Goal: Information Seeking & Learning: Learn about a topic

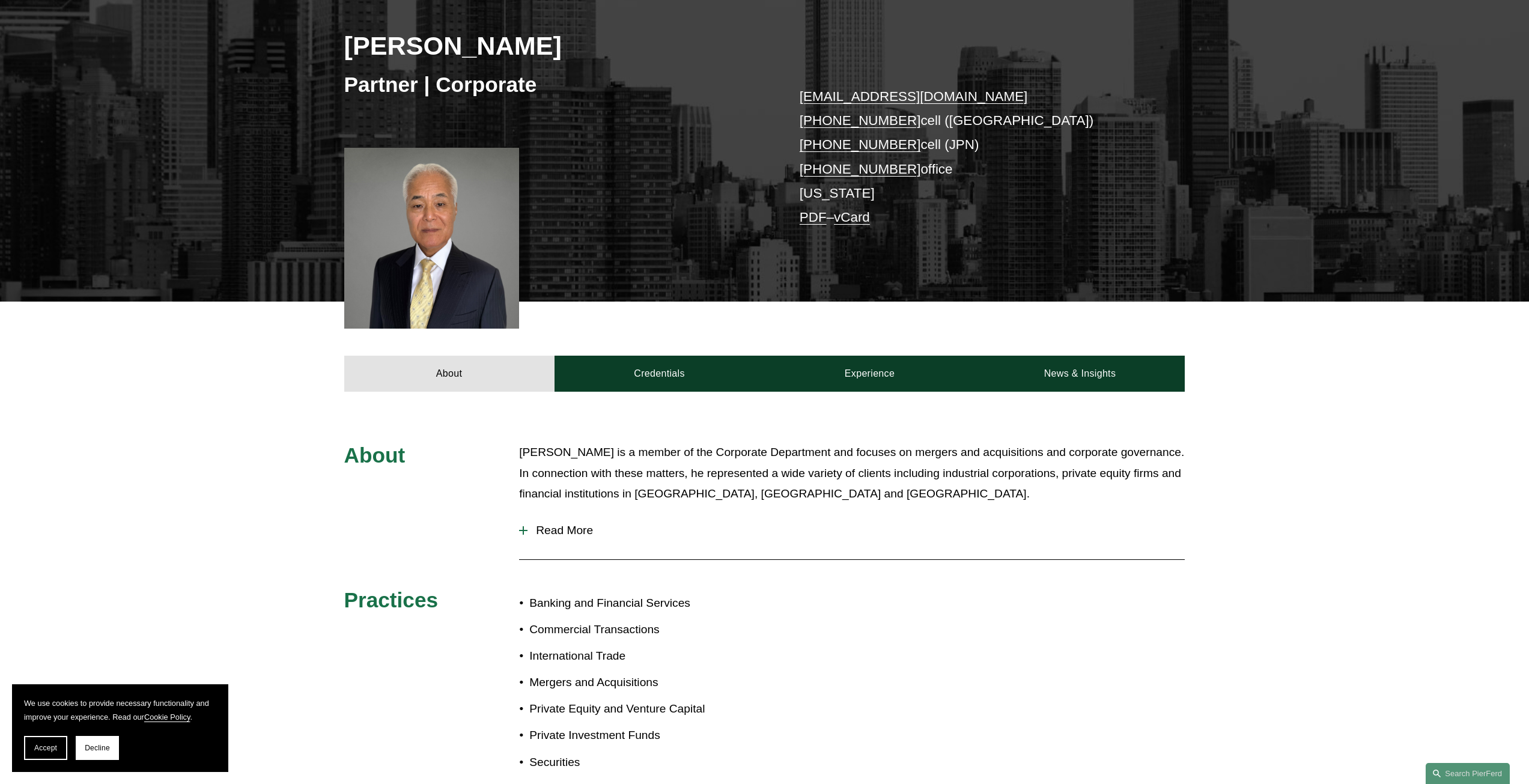
scroll to position [301, 0]
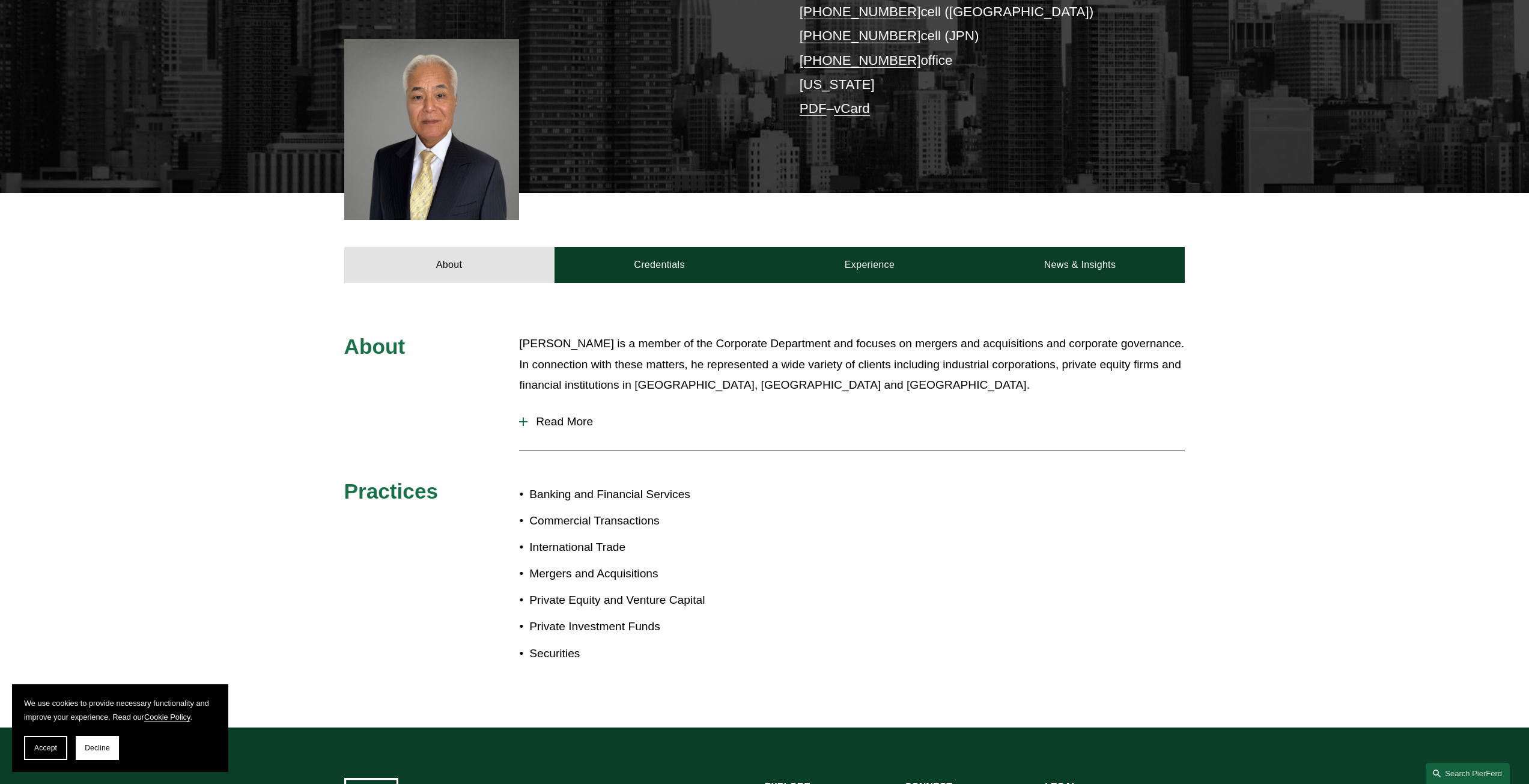
click at [583, 416] on span "Read More" at bounding box center [856, 421] width 658 height 13
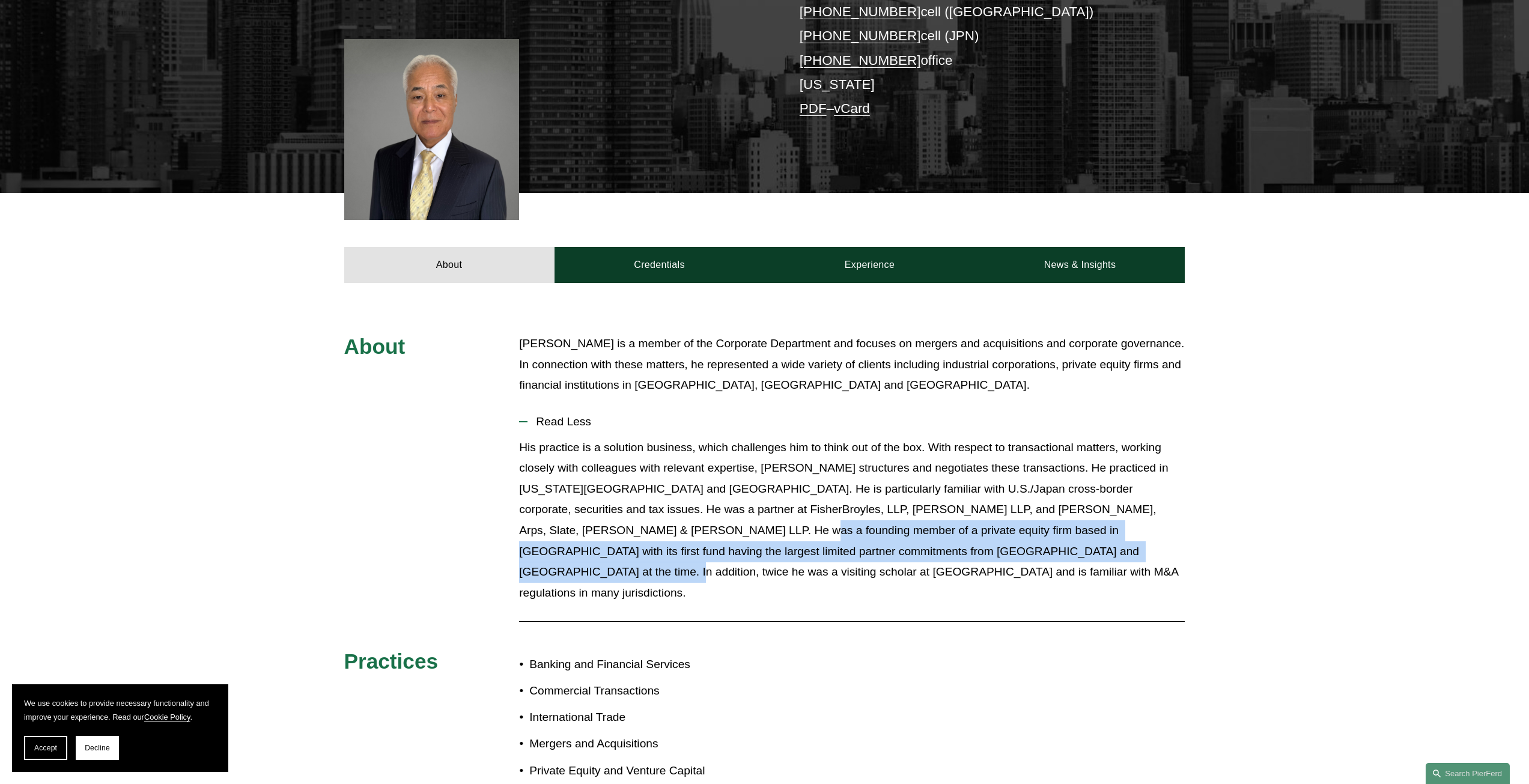
drag, startPoint x: 625, startPoint y: 527, endPoint x: 1005, endPoint y: 549, distance: 380.6
click at [1005, 549] on p "His practice is a solution business, which challenges him to think out of the b…" at bounding box center [852, 520] width 666 height 166
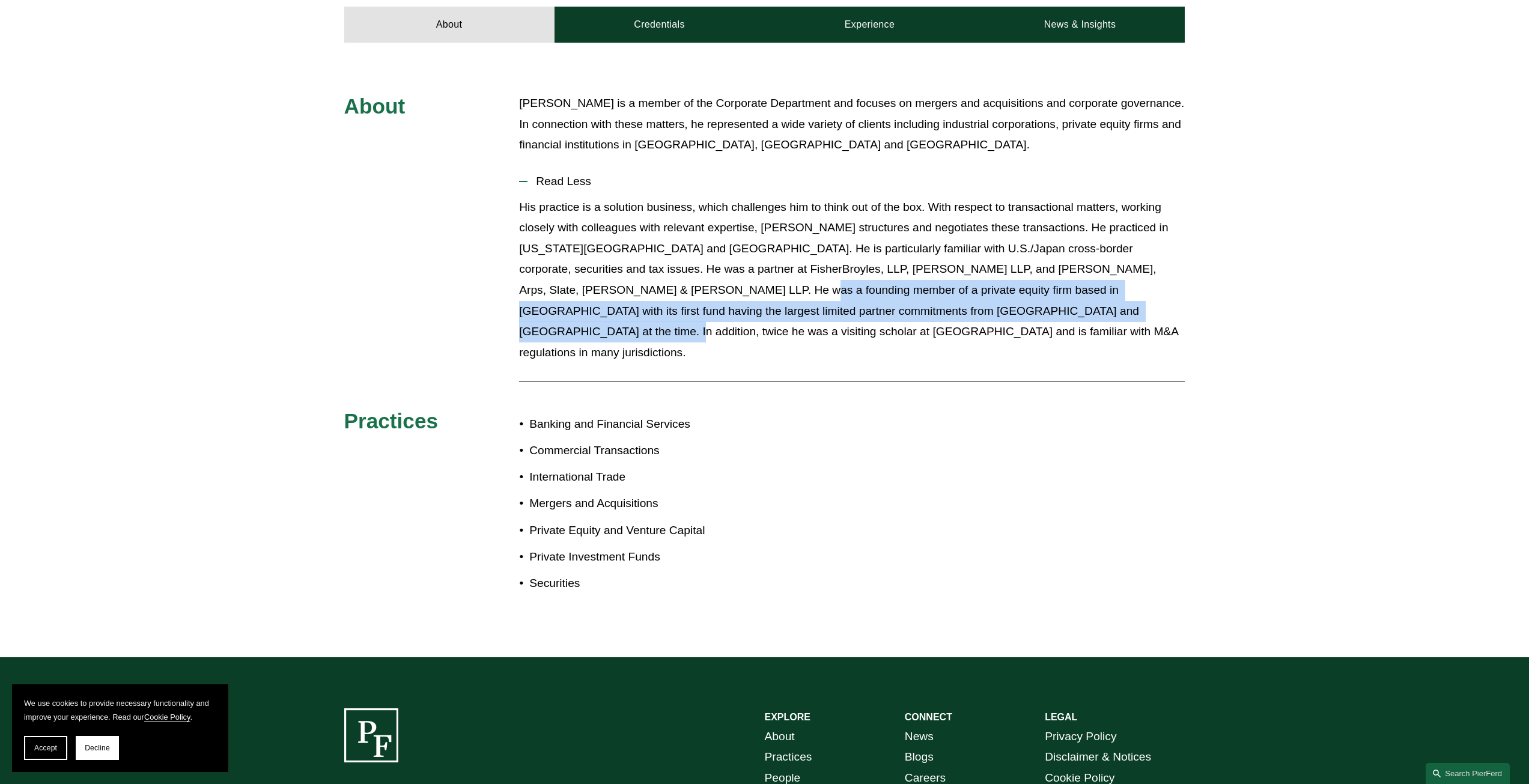
scroll to position [240, 0]
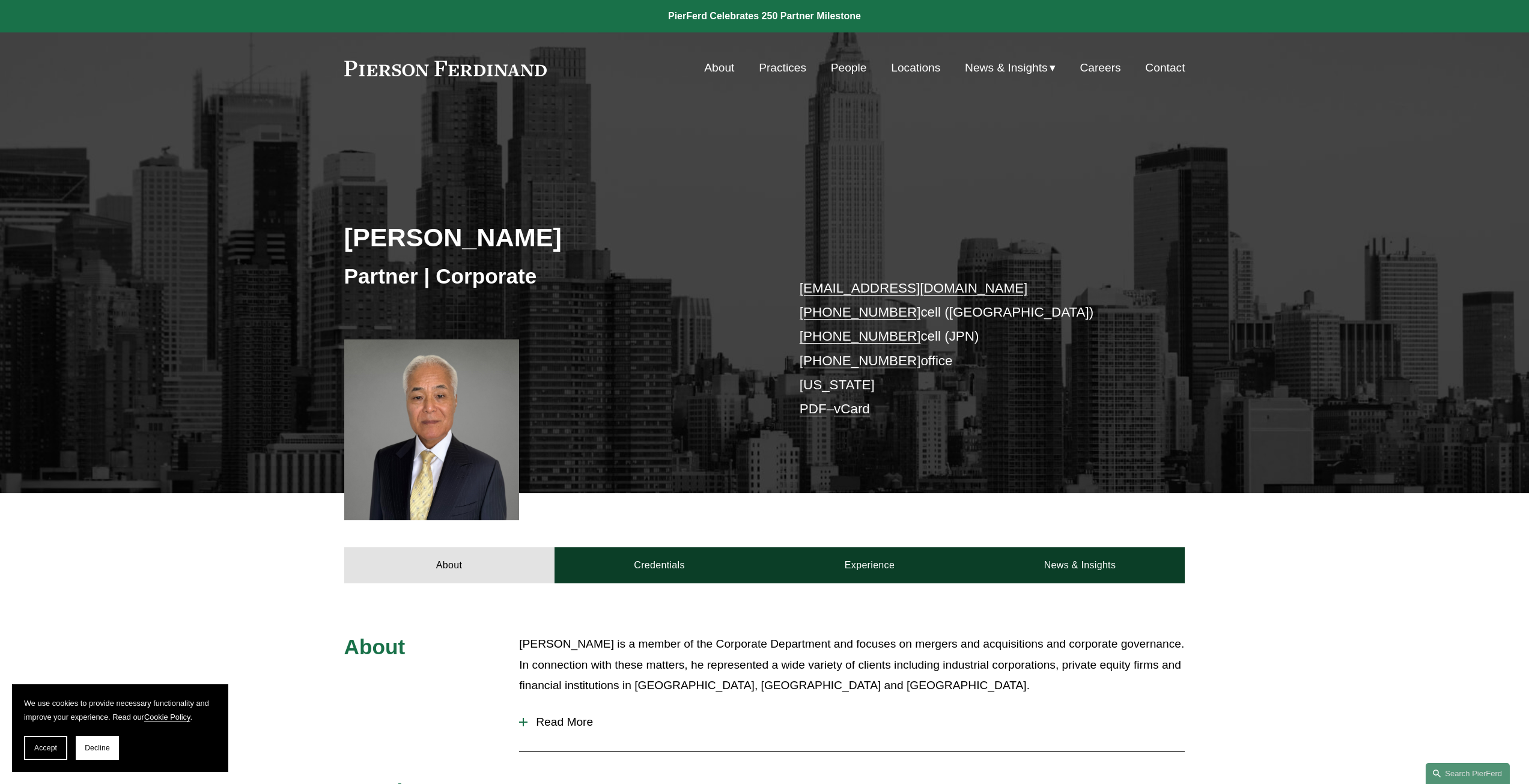
drag, startPoint x: 491, startPoint y: 72, endPoint x: 328, endPoint y: 70, distance: 163.0
click at [303, 73] on div "Skip to Content About Practices People Locations" at bounding box center [764, 68] width 1529 height 71
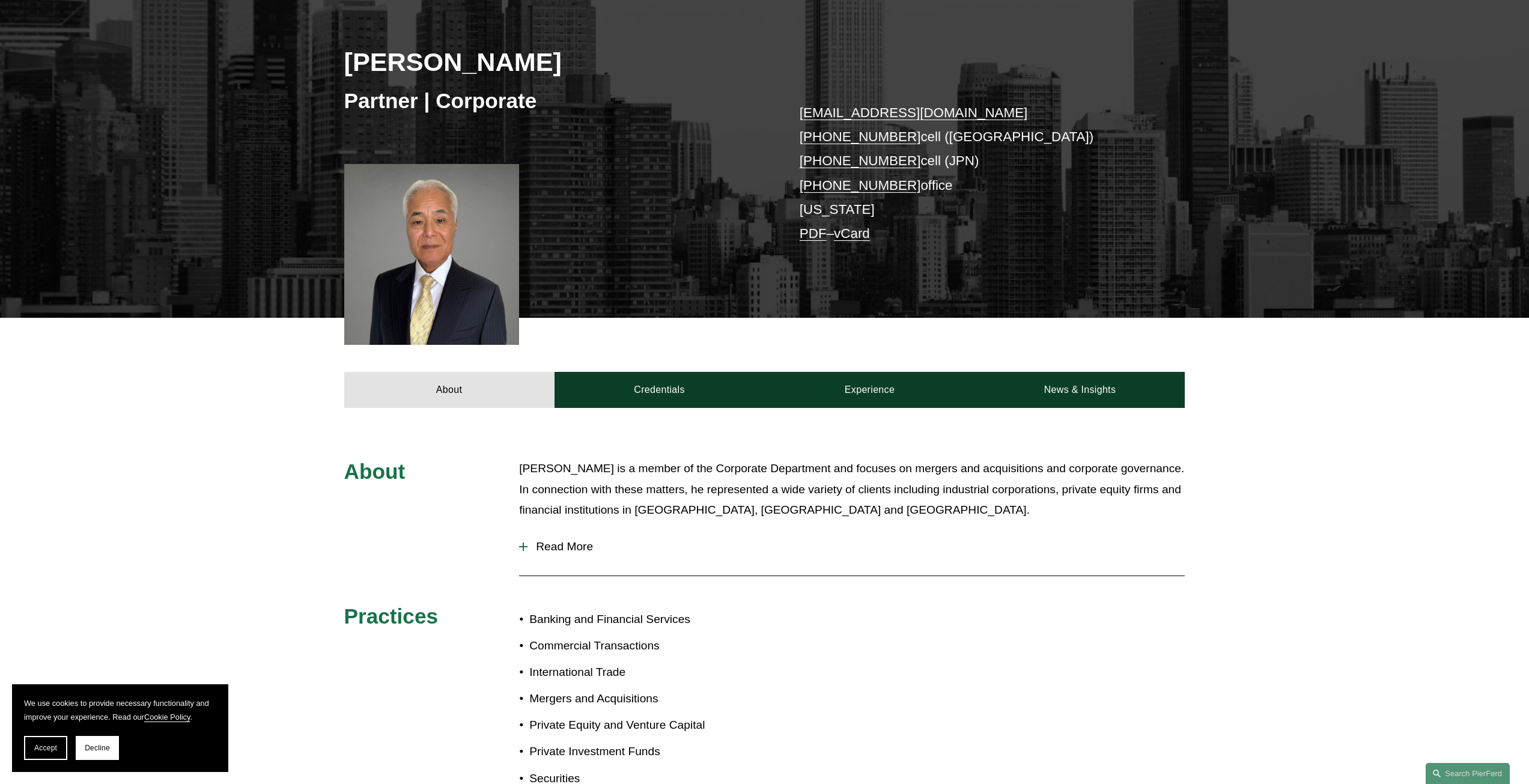
scroll to position [180, 0]
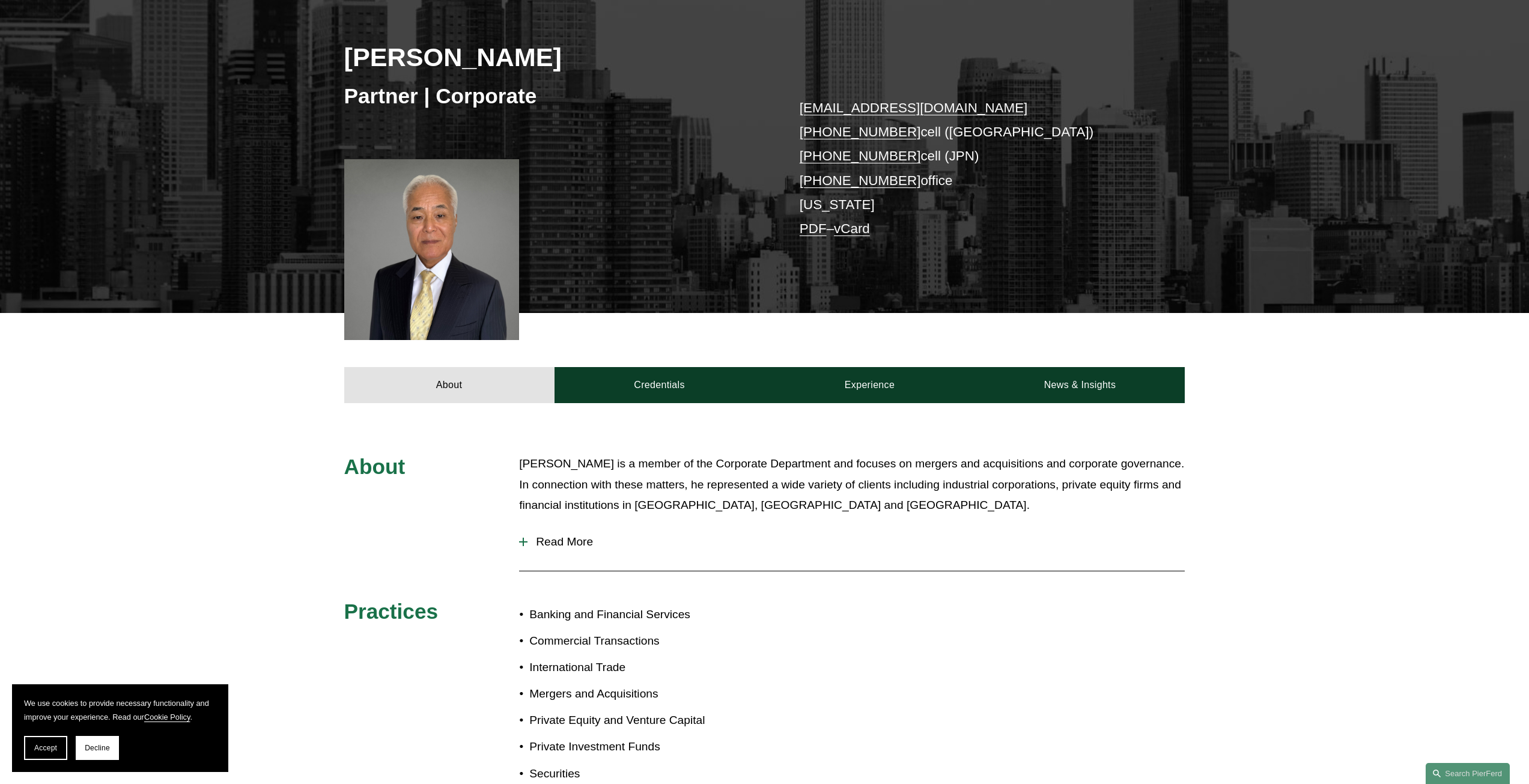
click at [574, 553] on button "Read More" at bounding box center [852, 542] width 666 height 31
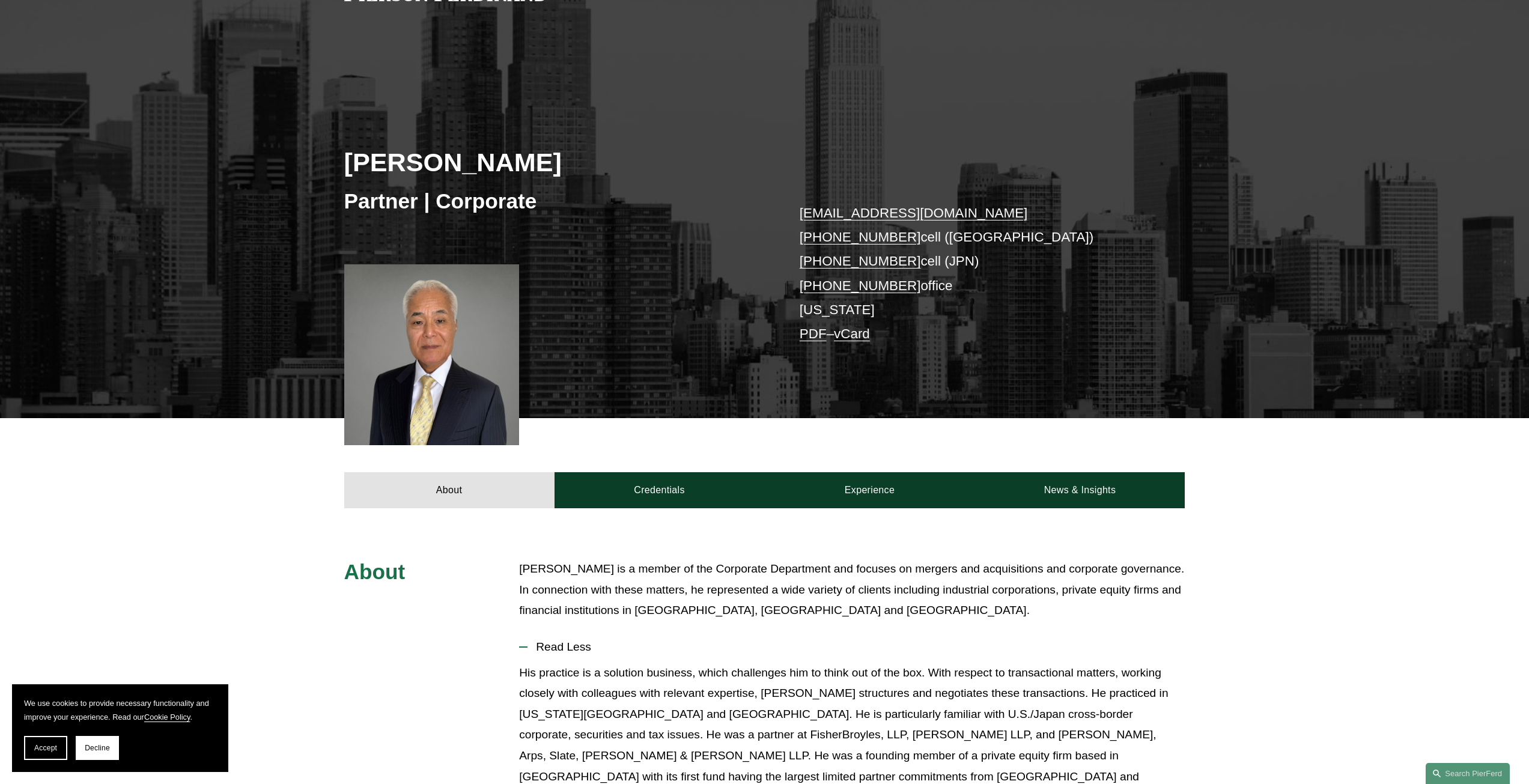
scroll to position [0, 0]
